Goal: Task Accomplishment & Management: Complete application form

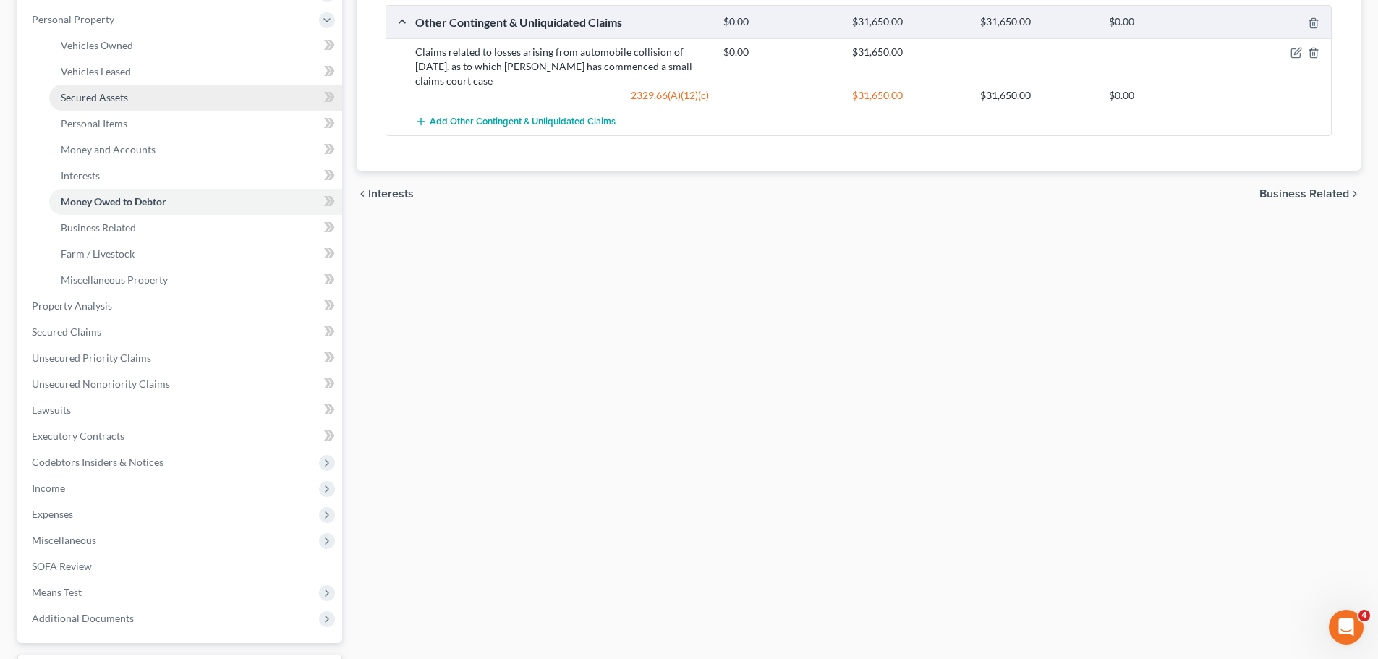
scroll to position [362, 0]
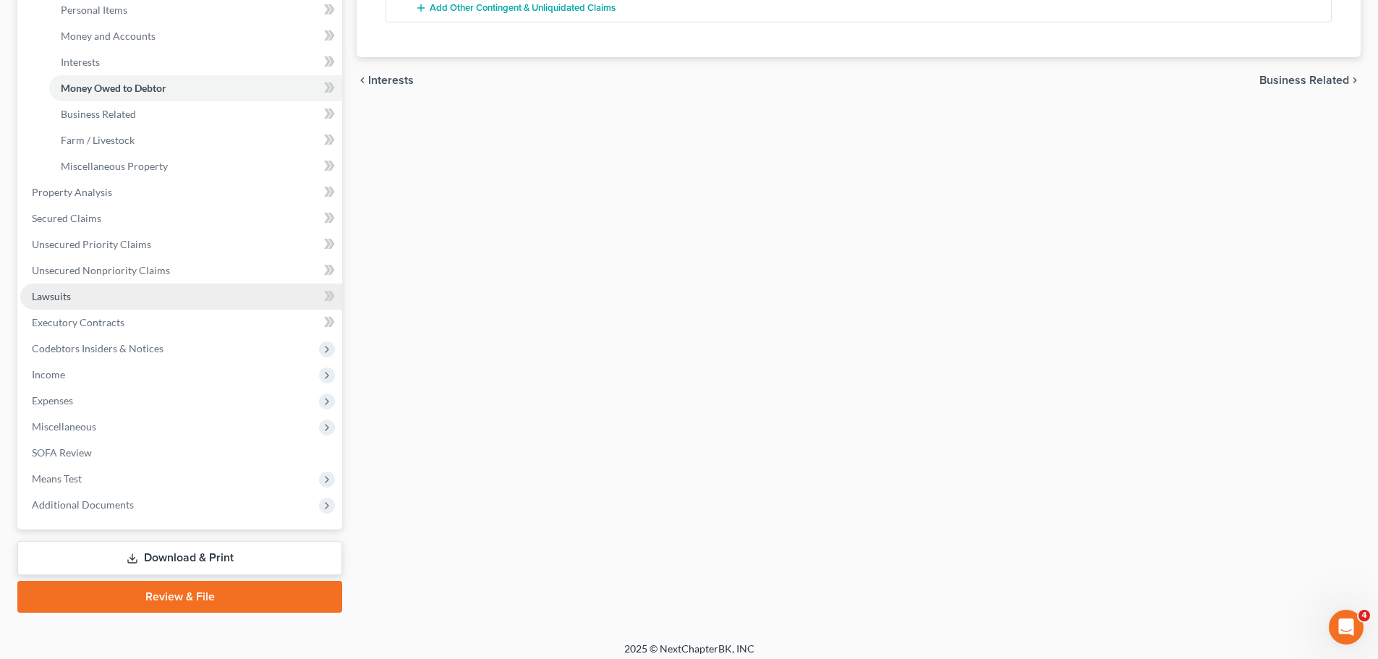
click at [80, 292] on link "Lawsuits" at bounding box center [181, 297] width 322 height 26
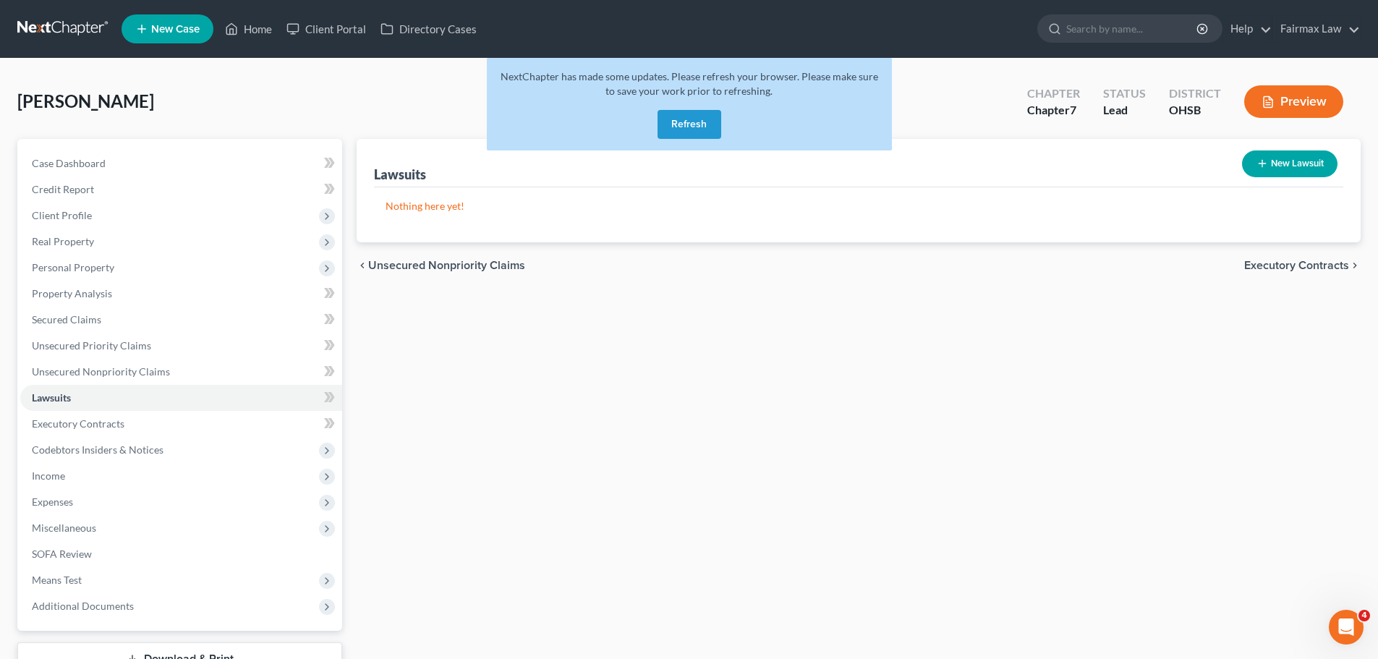
click at [1320, 162] on button "New Lawsuit" at bounding box center [1289, 163] width 95 height 27
select select "0"
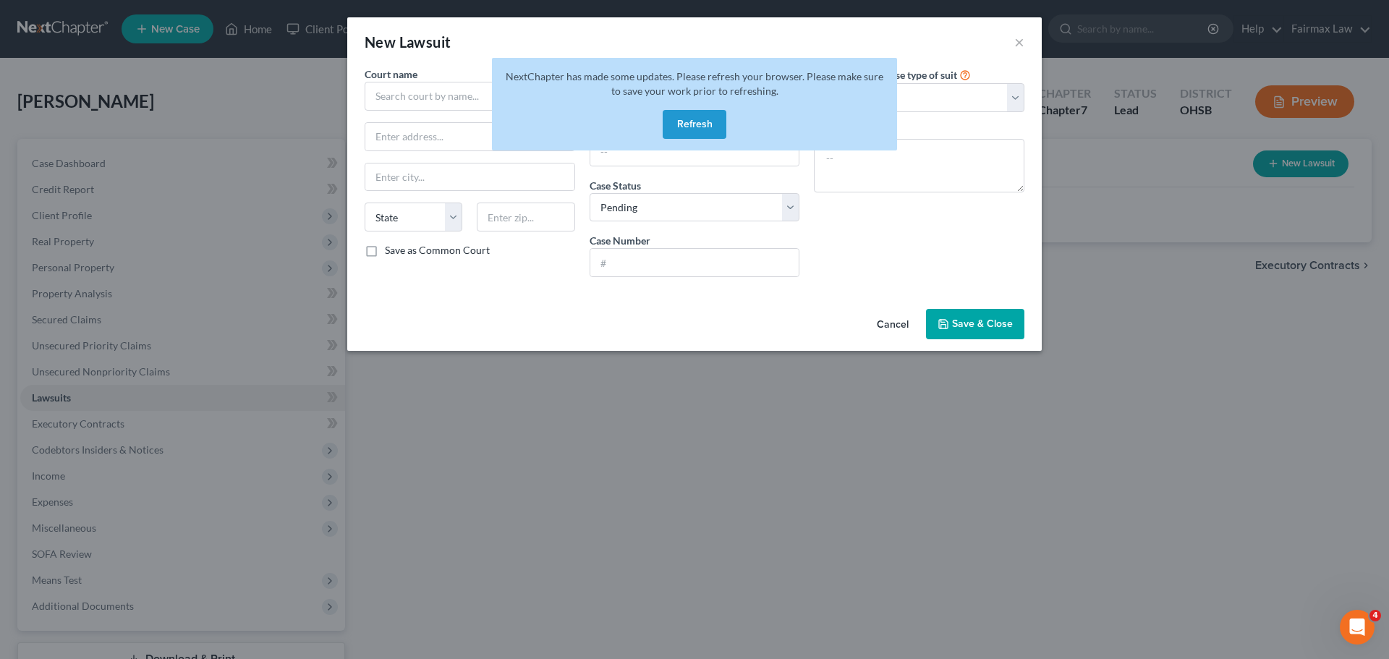
click at [682, 119] on button "Refresh" at bounding box center [695, 124] width 64 height 29
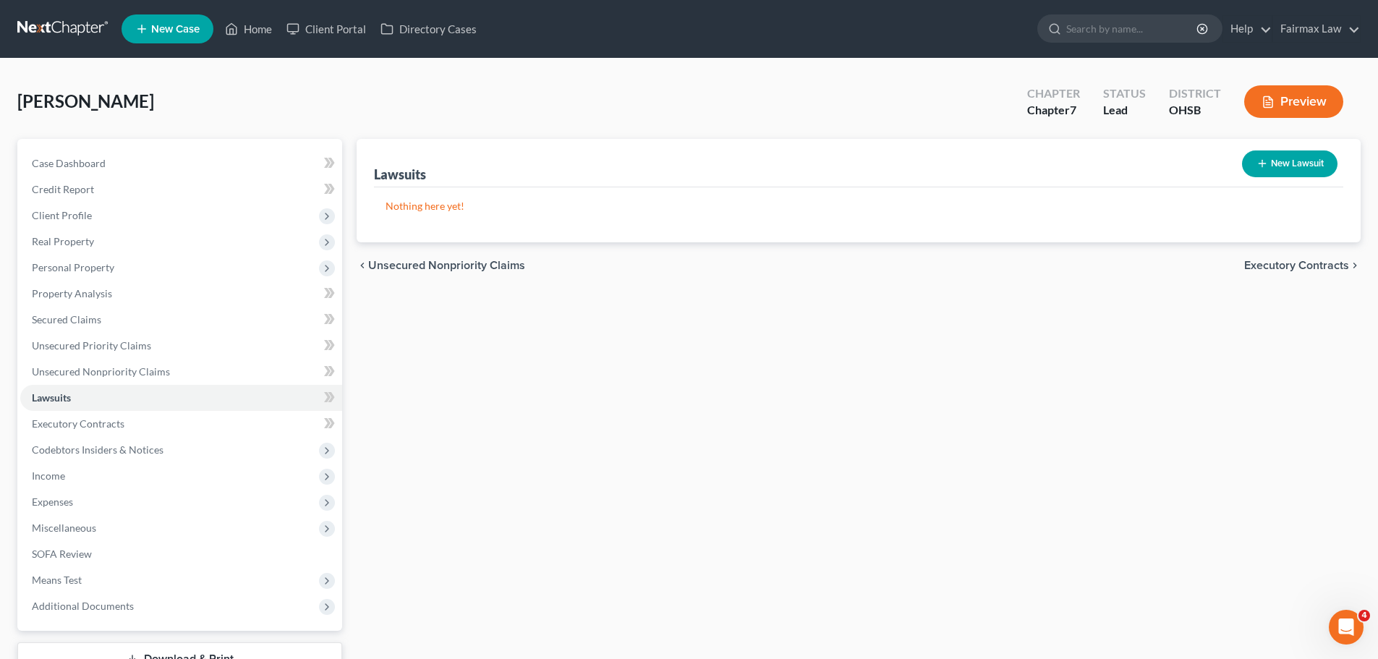
click at [1310, 163] on button "New Lawsuit" at bounding box center [1289, 163] width 95 height 27
select select "0"
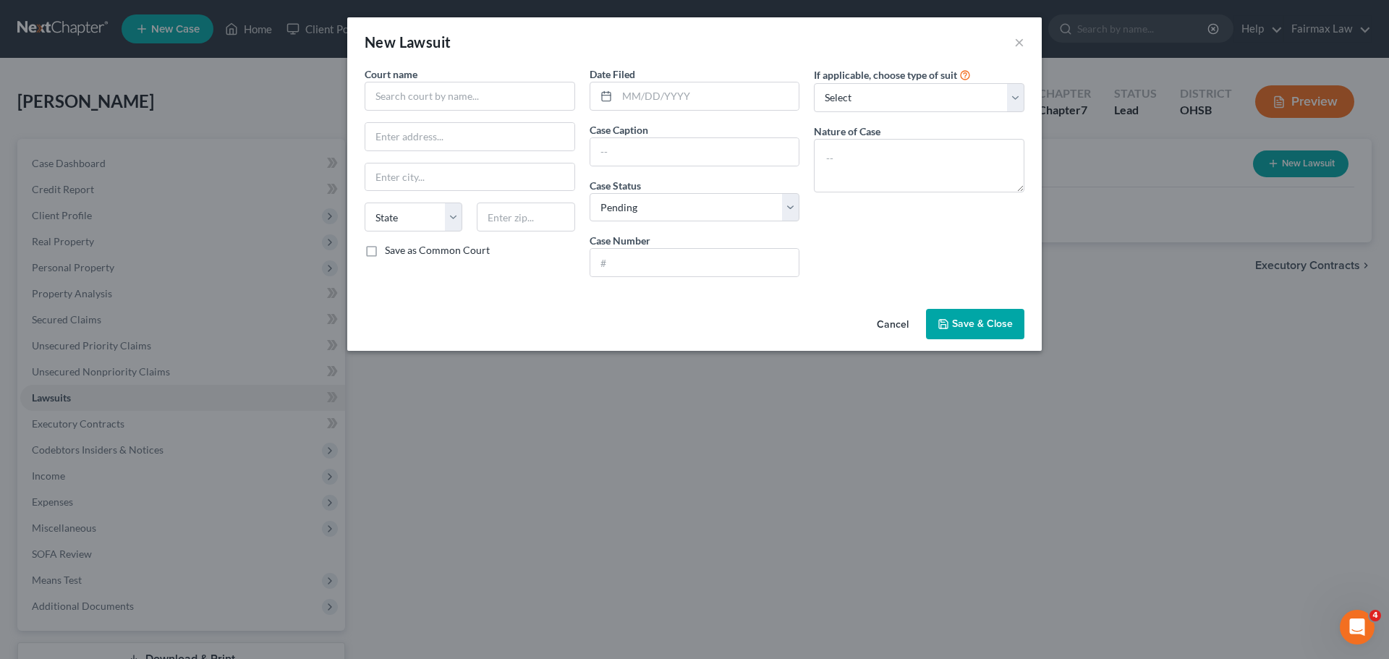
click at [977, 553] on div "New Lawsuit × Court name * State AL AK AR AZ CA CO CT DE DC FL GA GU HI ID IL I…" at bounding box center [694, 329] width 1389 height 659
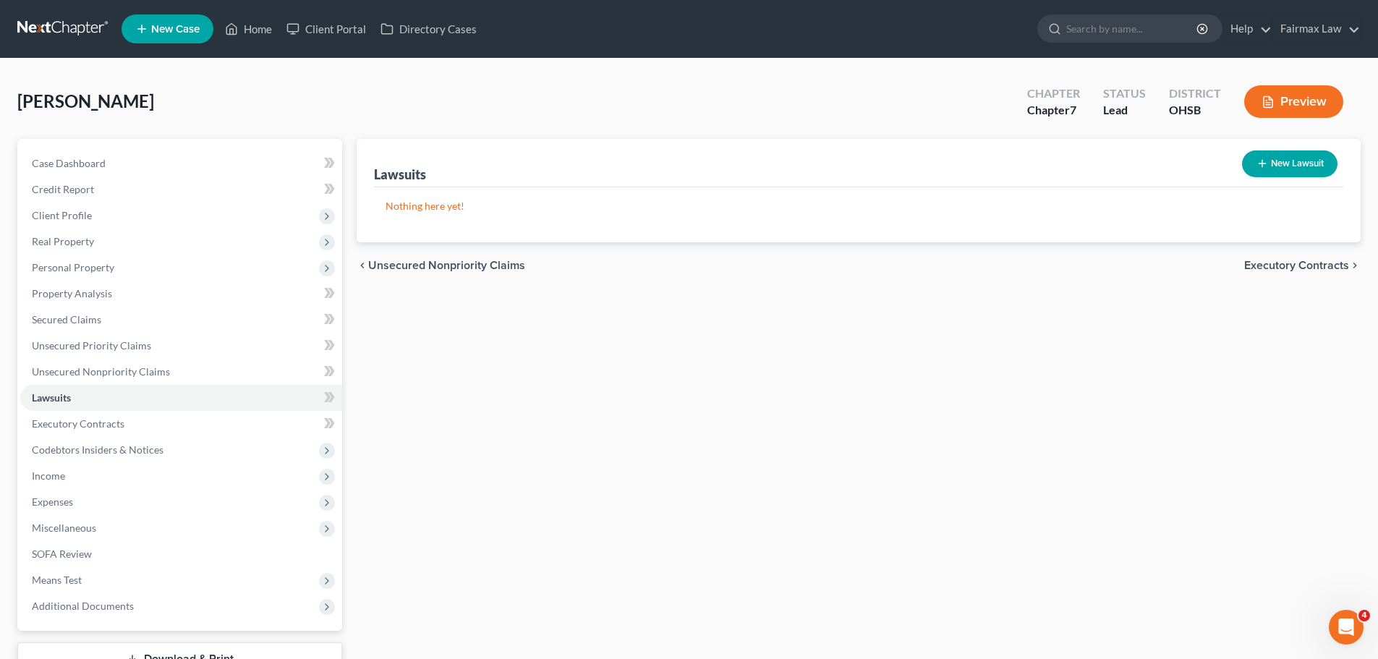
drag, startPoint x: 9, startPoint y: 101, endPoint x: 149, endPoint y: 108, distance: 139.8
click at [149, 108] on div "Aboagye-Mensah, Emmanuella Upgraded Chapter Chapter 7 Status Lead District OHSB…" at bounding box center [689, 401] width 1378 height 684
copy span "Aboagye-Mensah"
click at [631, 393] on div "Lawsuits New Lawsuit Nothing here yet! Court Name Date Filed Status Creditor Na…" at bounding box center [858, 426] width 1018 height 575
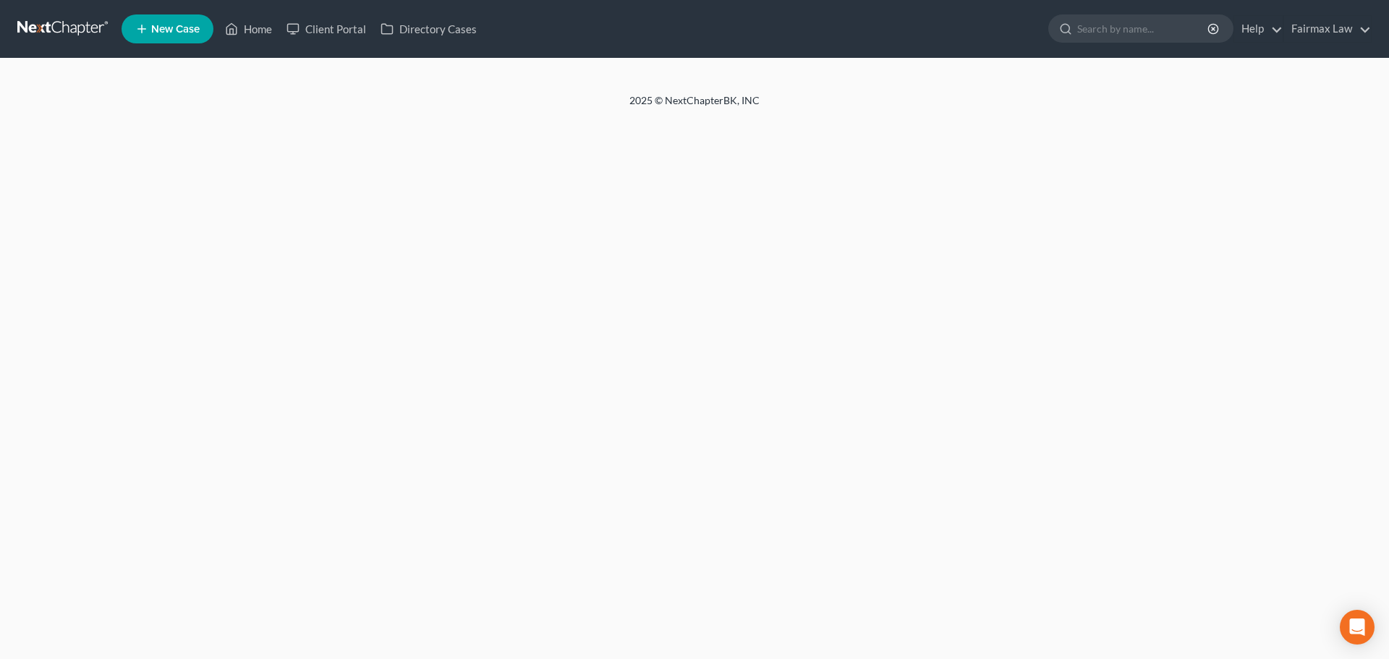
select select "1"
select select "0"
select select "36"
